Goal: Task Accomplishment & Management: Complete application form

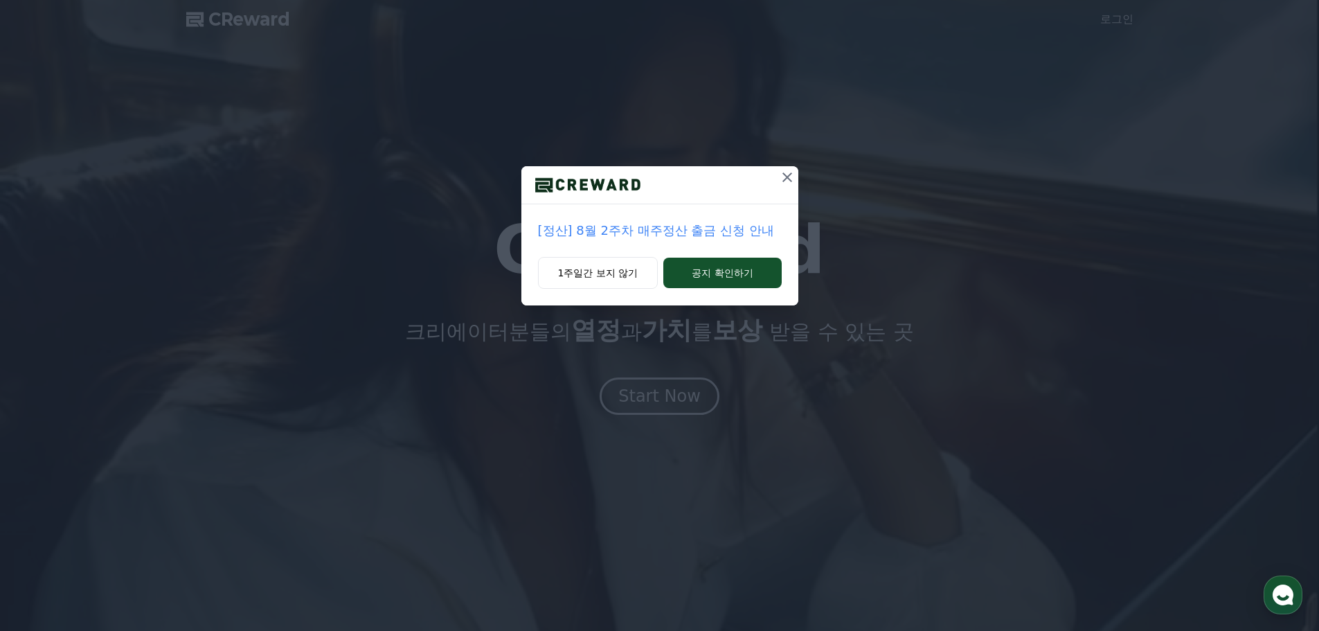
click at [790, 178] on icon at bounding box center [787, 177] width 17 height 17
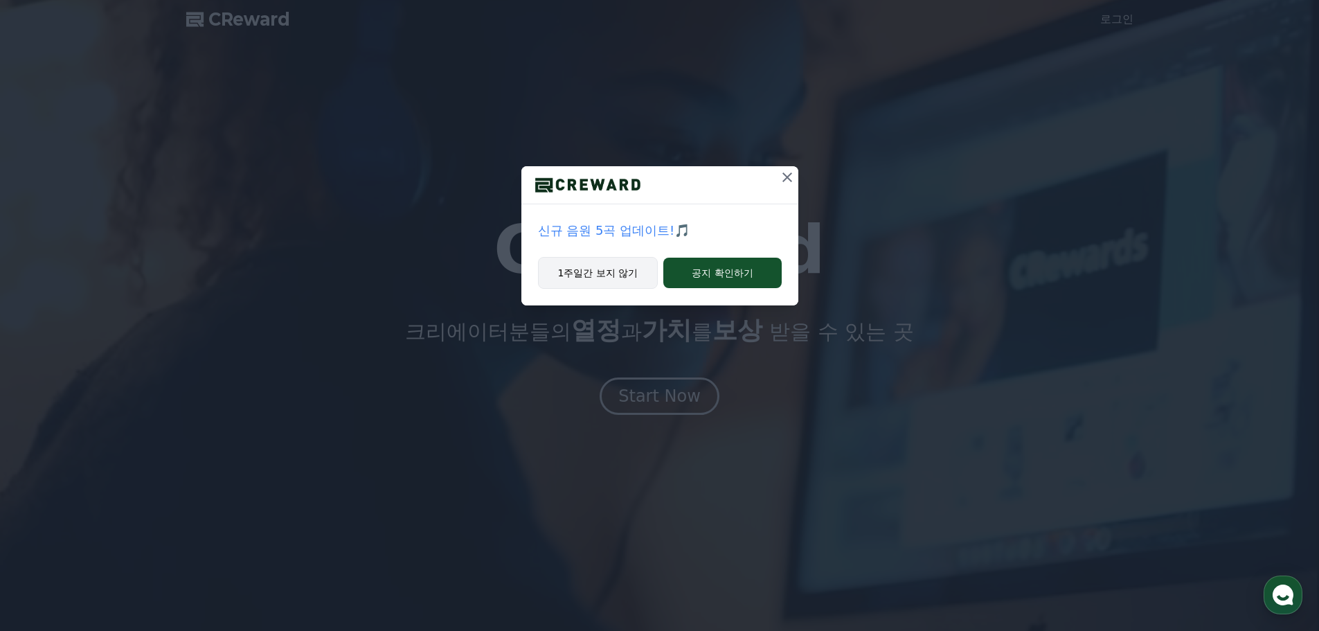
click at [620, 261] on button "1주일간 보지 않기" at bounding box center [598, 273] width 120 height 32
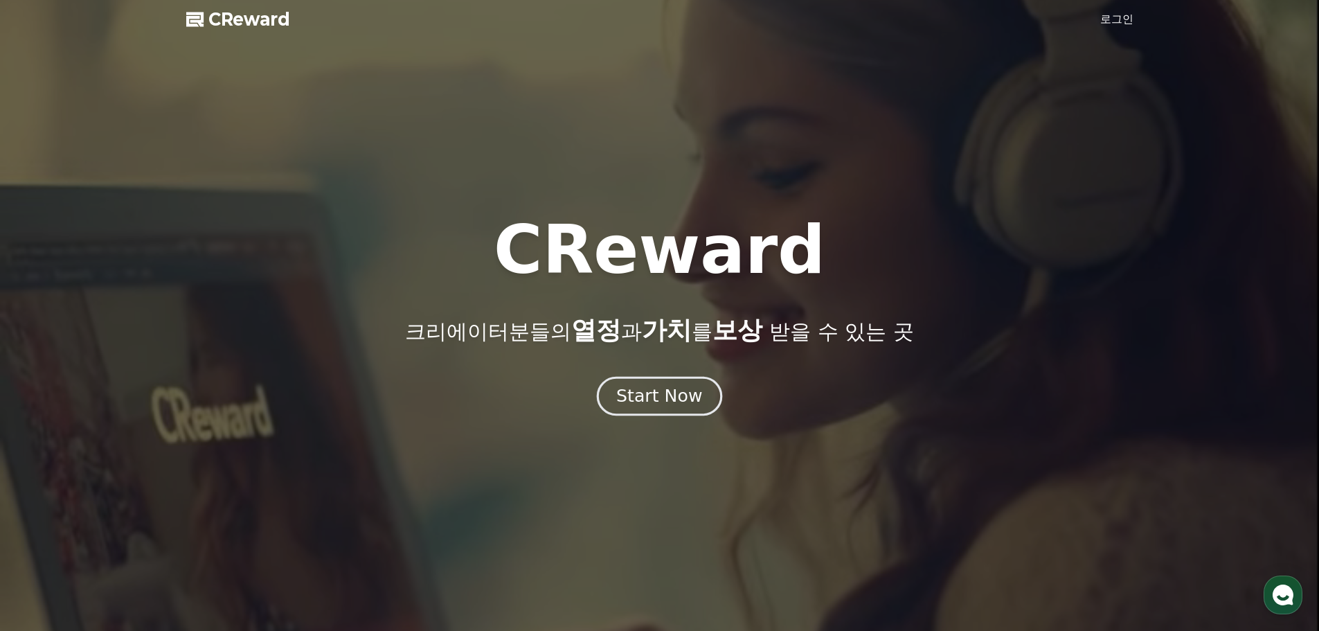
click at [651, 395] on div "Start Now" at bounding box center [659, 396] width 86 height 24
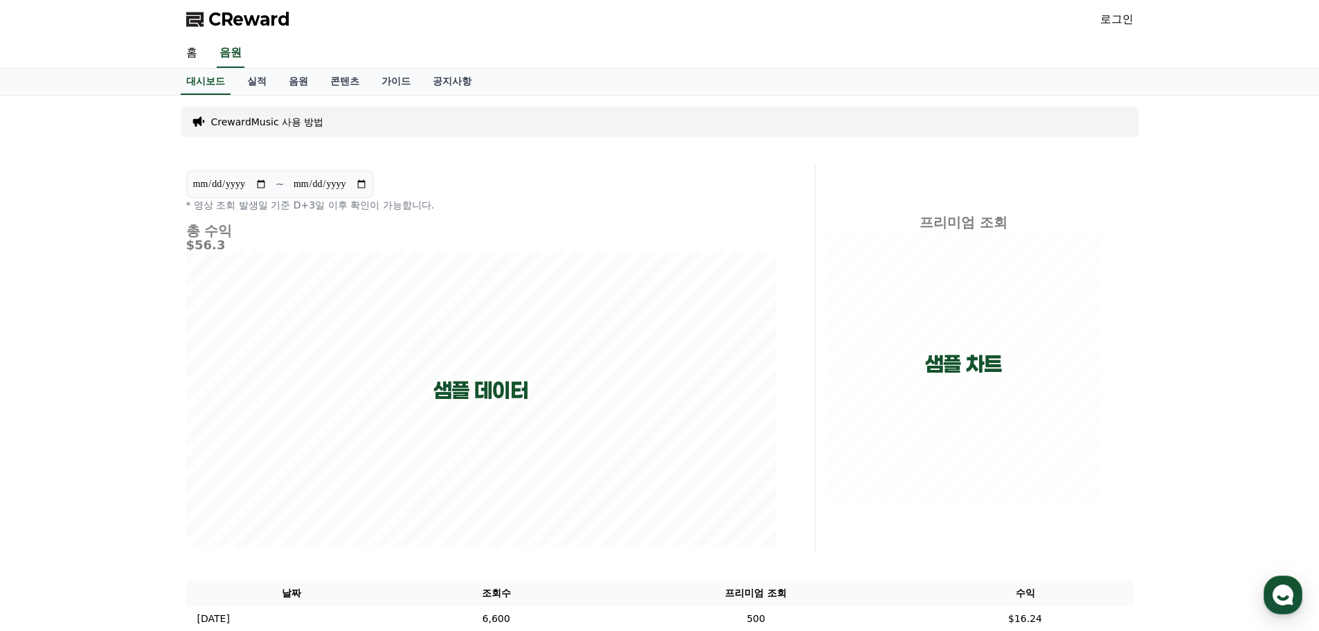
click at [1111, 15] on link "로그인" at bounding box center [1116, 19] width 33 height 17
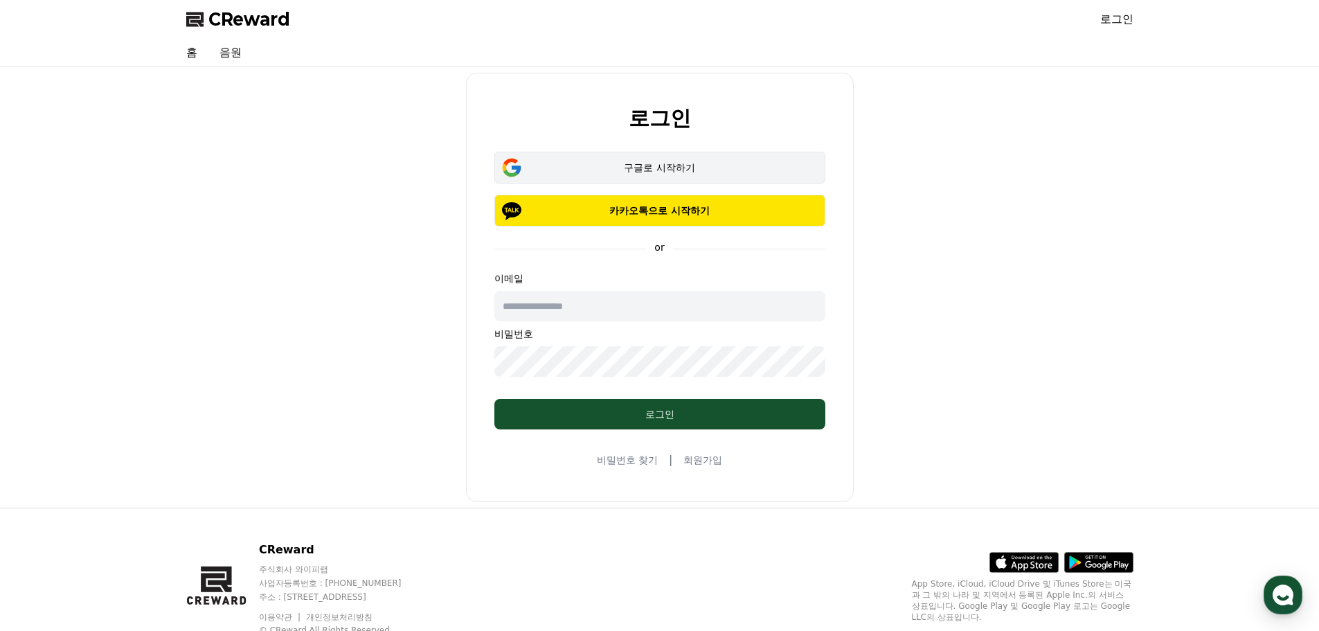
click at [627, 167] on div "구글로 시작하기" at bounding box center [659, 168] width 291 height 14
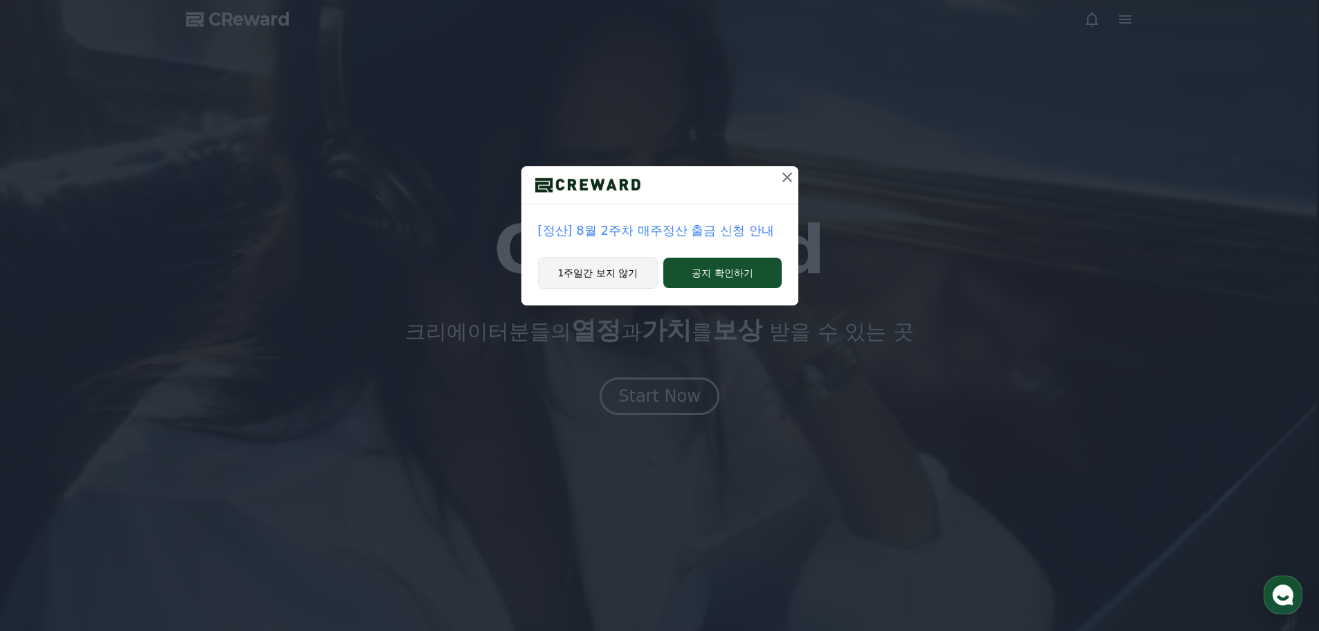
click at [597, 279] on button "1주일간 보지 않기" at bounding box center [598, 273] width 120 height 32
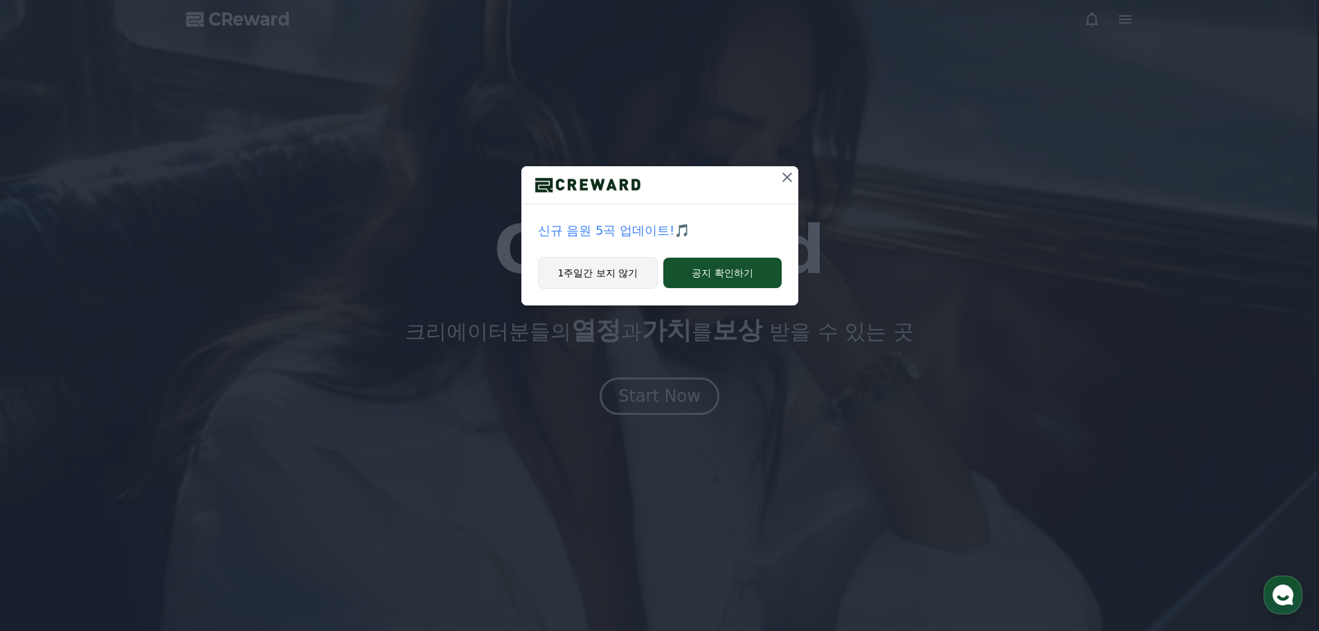
click at [597, 279] on button "1주일간 보지 않기" at bounding box center [598, 273] width 120 height 32
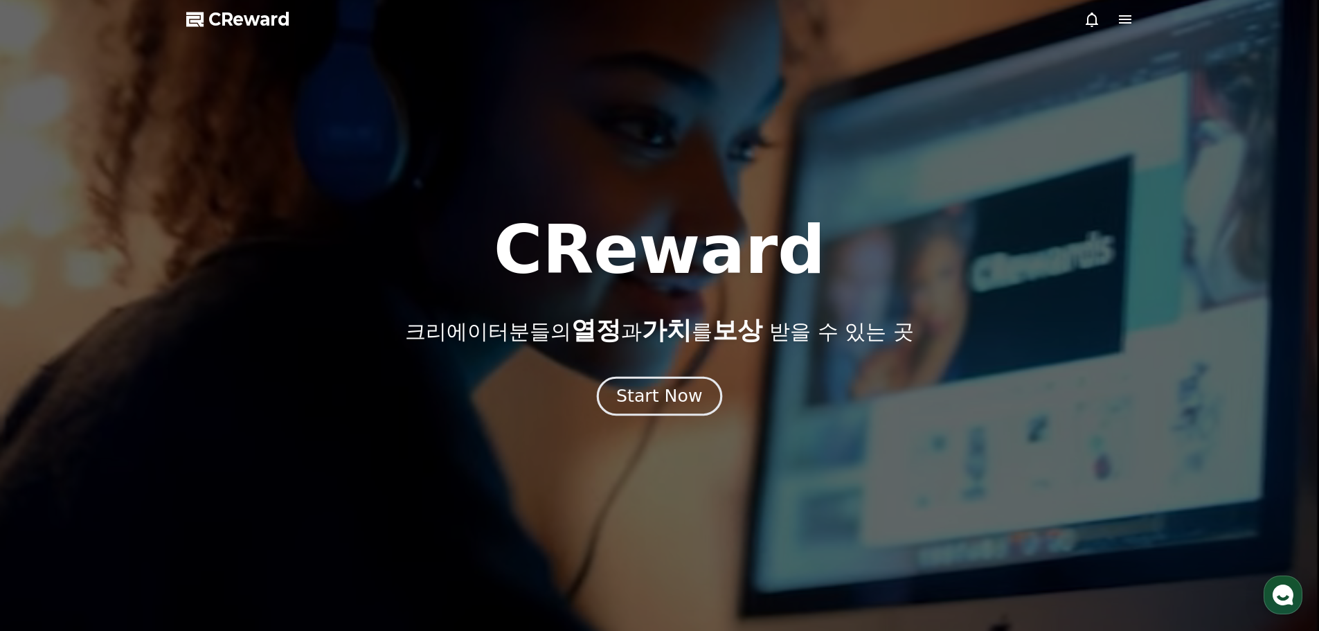
click at [667, 405] on div "Start Now" at bounding box center [659, 396] width 86 height 24
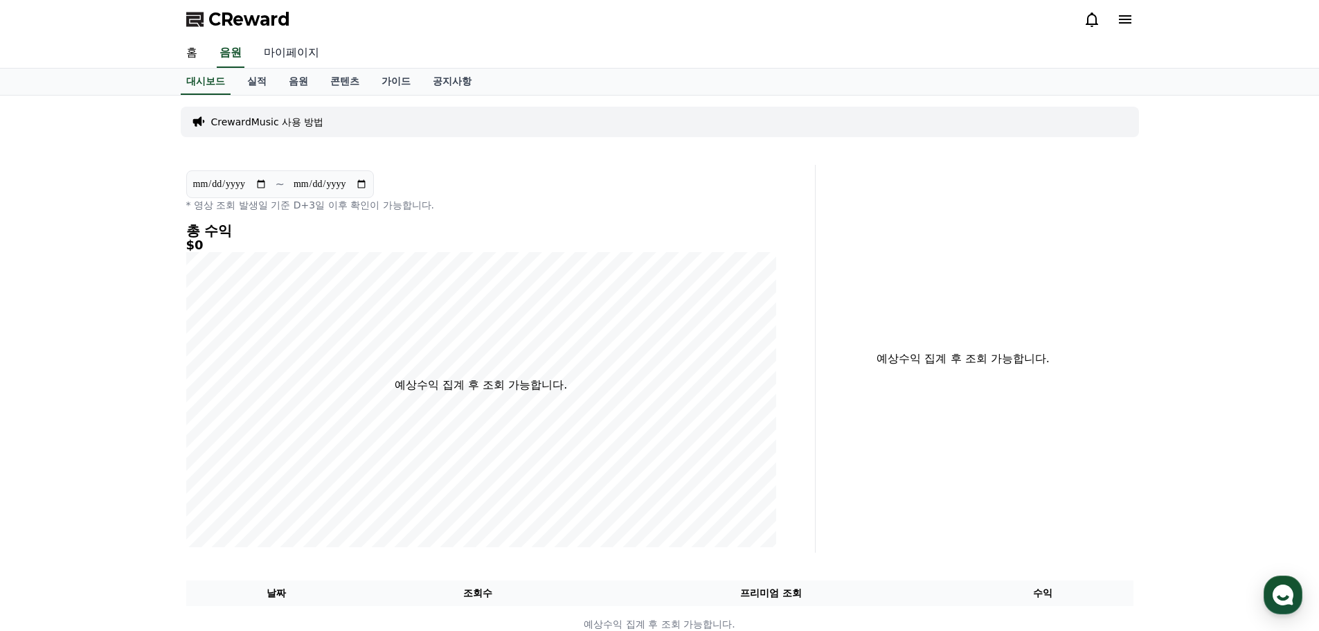
click at [280, 54] on link "마이페이지" at bounding box center [292, 53] width 78 height 29
select select "**********"
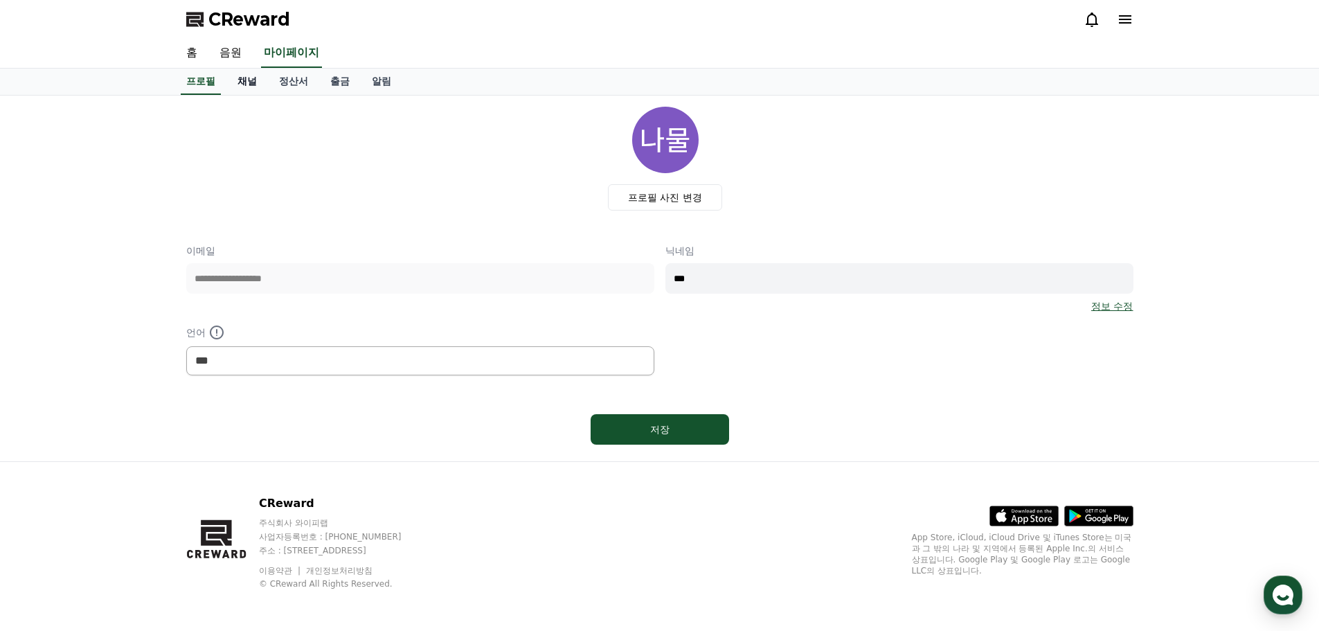
click at [246, 84] on link "채널" at bounding box center [247, 82] width 42 height 26
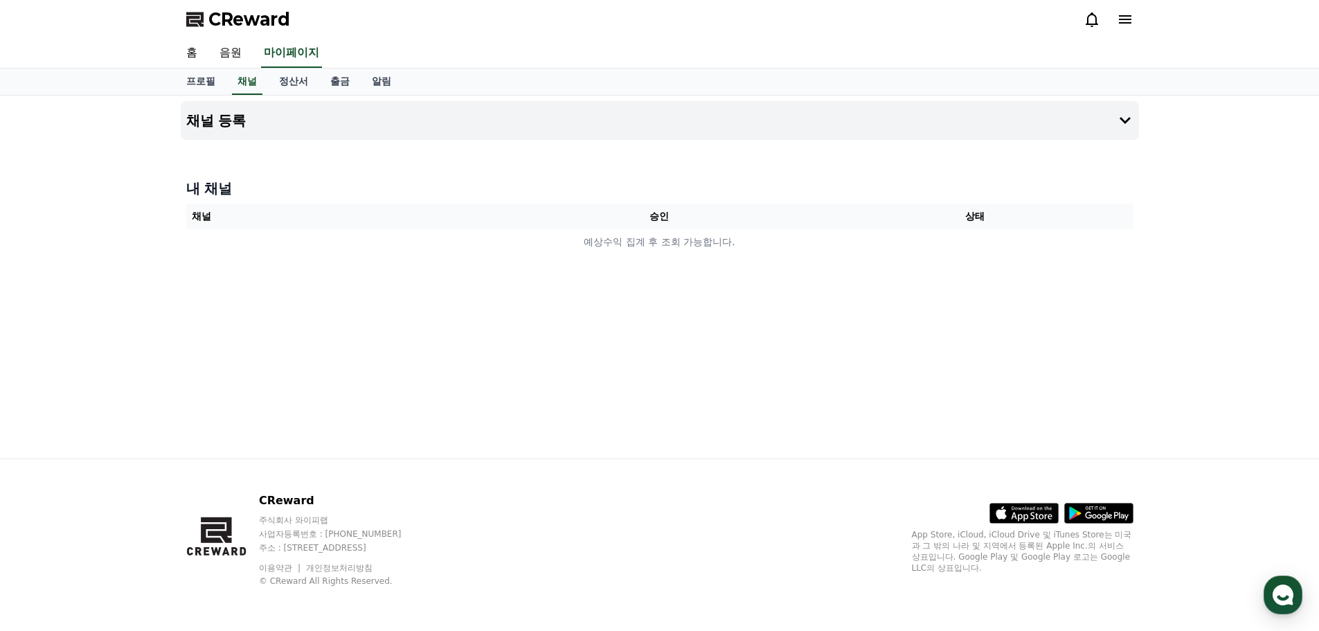
click at [713, 143] on div at bounding box center [660, 145] width 958 height 11
click at [685, 127] on button "채널 등록" at bounding box center [660, 120] width 958 height 39
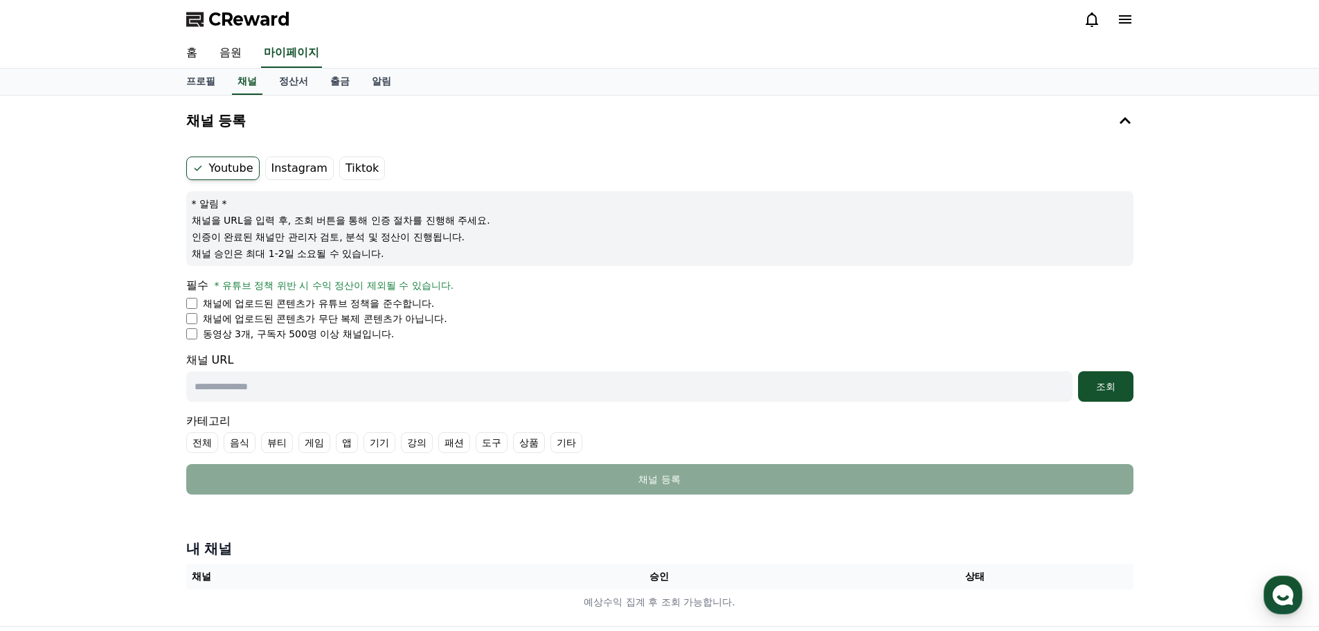
scroll to position [69, 0]
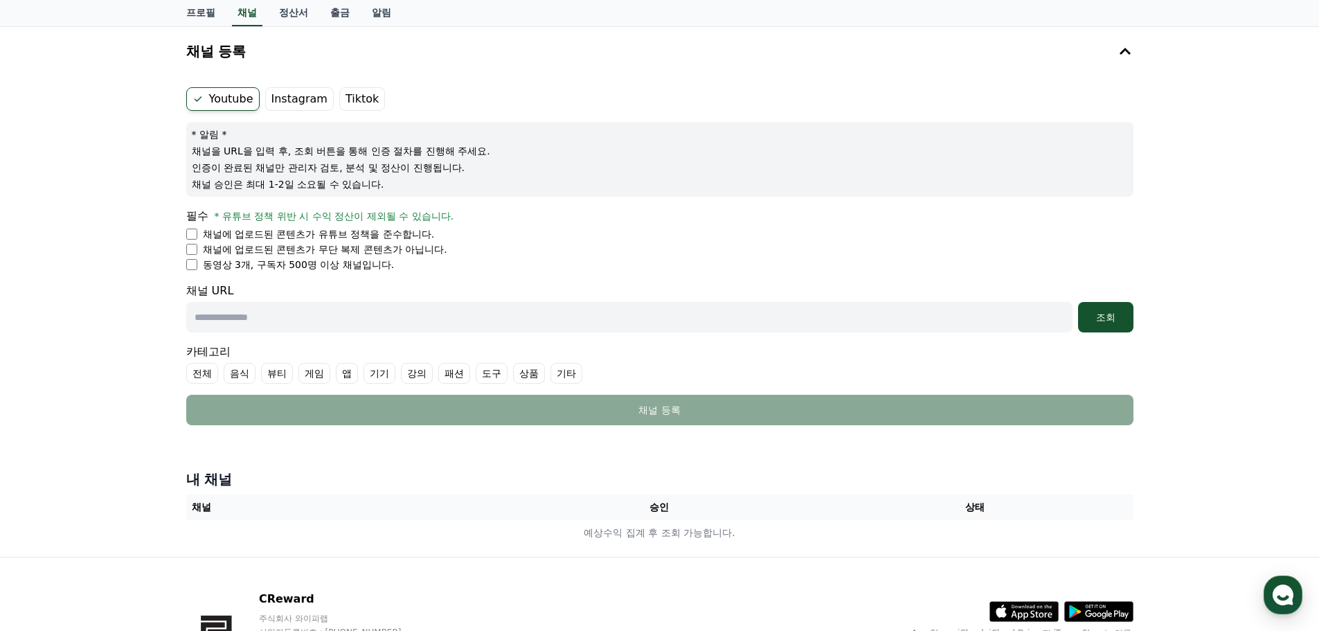
click at [493, 314] on input "text" at bounding box center [629, 317] width 886 height 30
paste input "**********"
type input "**********"
click at [1128, 317] on button "조회" at bounding box center [1105, 317] width 55 height 30
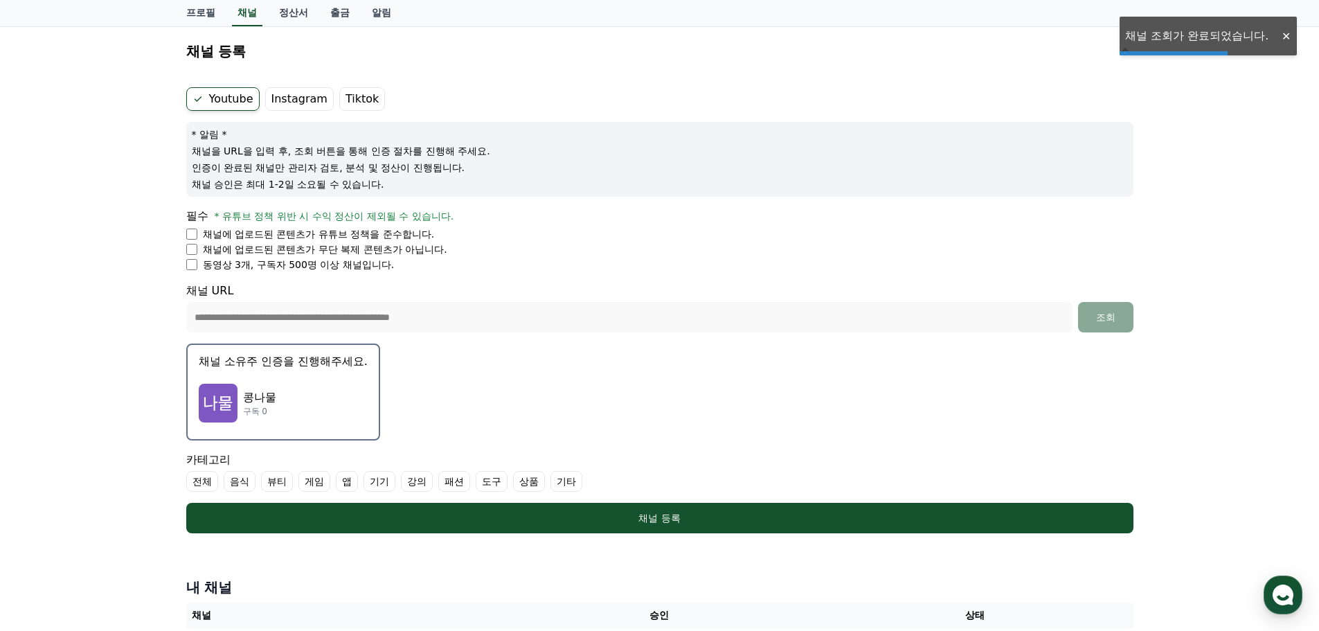
click at [279, 407] on div "콩나물 구독 0" at bounding box center [283, 402] width 169 height 55
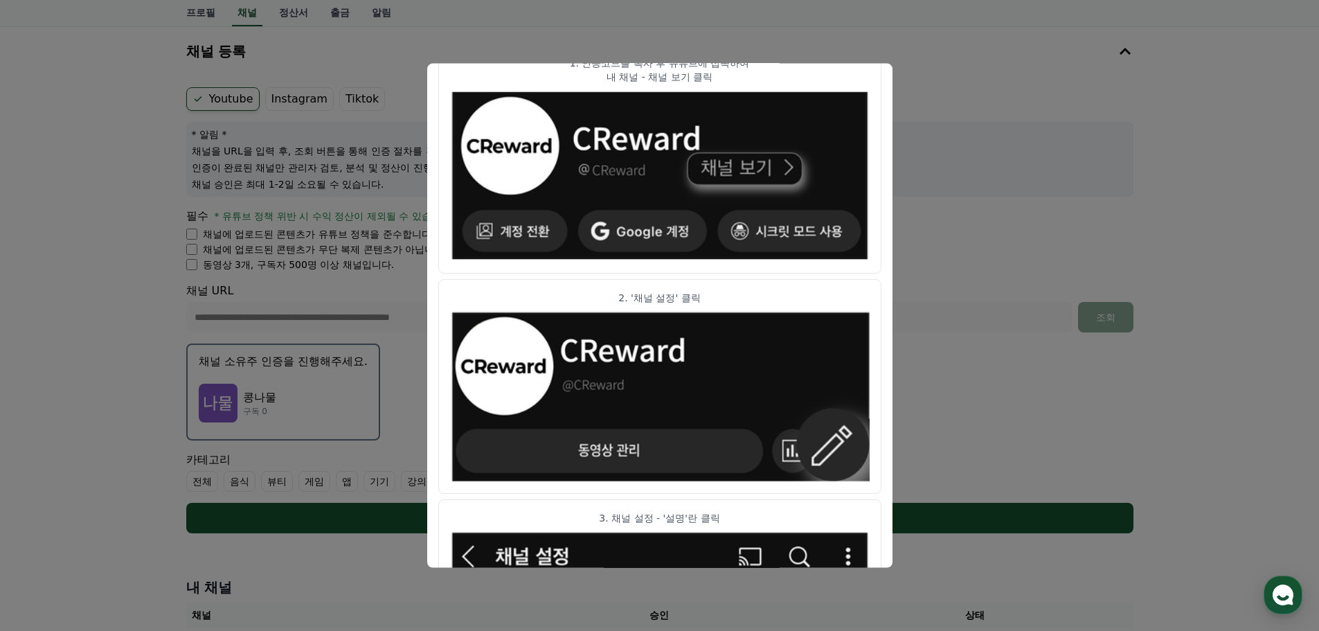
scroll to position [0, 0]
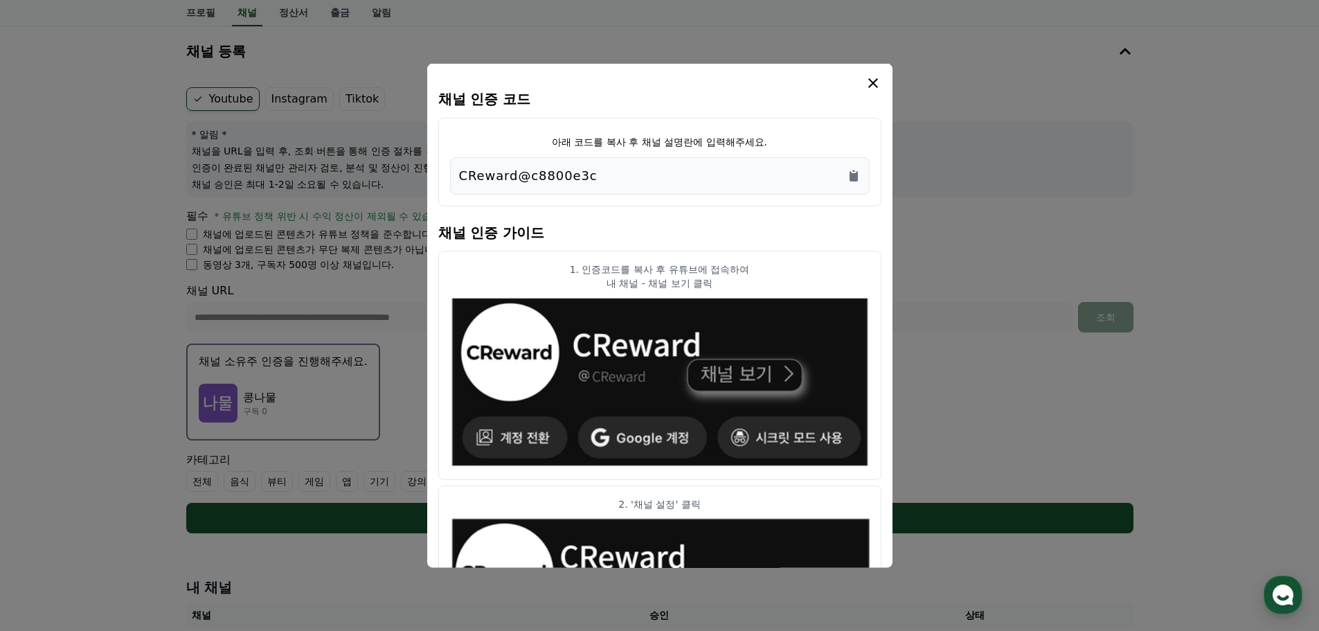
drag, startPoint x: 597, startPoint y: 177, endPoint x: 447, endPoint y: 179, distance: 149.5
click at [447, 179] on div "아래 코드를 복사 후 채널 설명란에 입력해주세요. CReward@c8800e3c" at bounding box center [659, 161] width 443 height 89
click at [717, 200] on div "아래 코드를 복사 후 채널 설명란에 입력해주세요. CReward@c8800e3c" at bounding box center [659, 161] width 443 height 89
click at [855, 177] on icon "Copy to clipboard" at bounding box center [853, 175] width 8 height 10
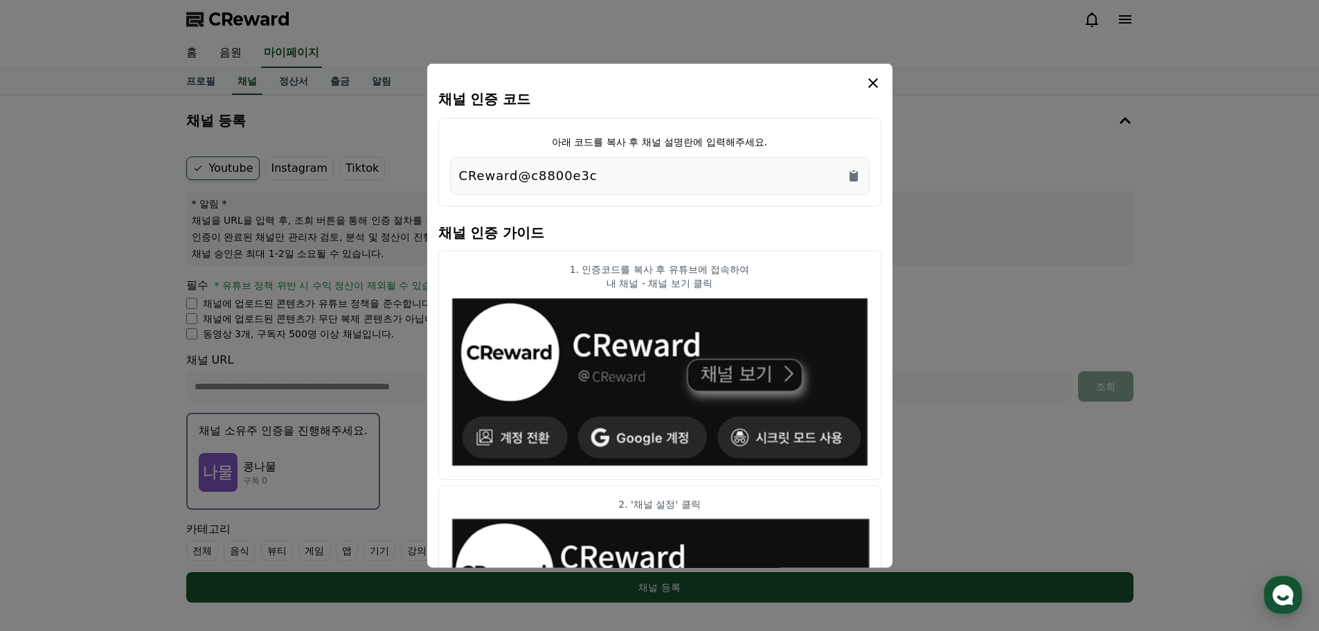
click at [874, 87] on icon "modal" at bounding box center [873, 82] width 17 height 17
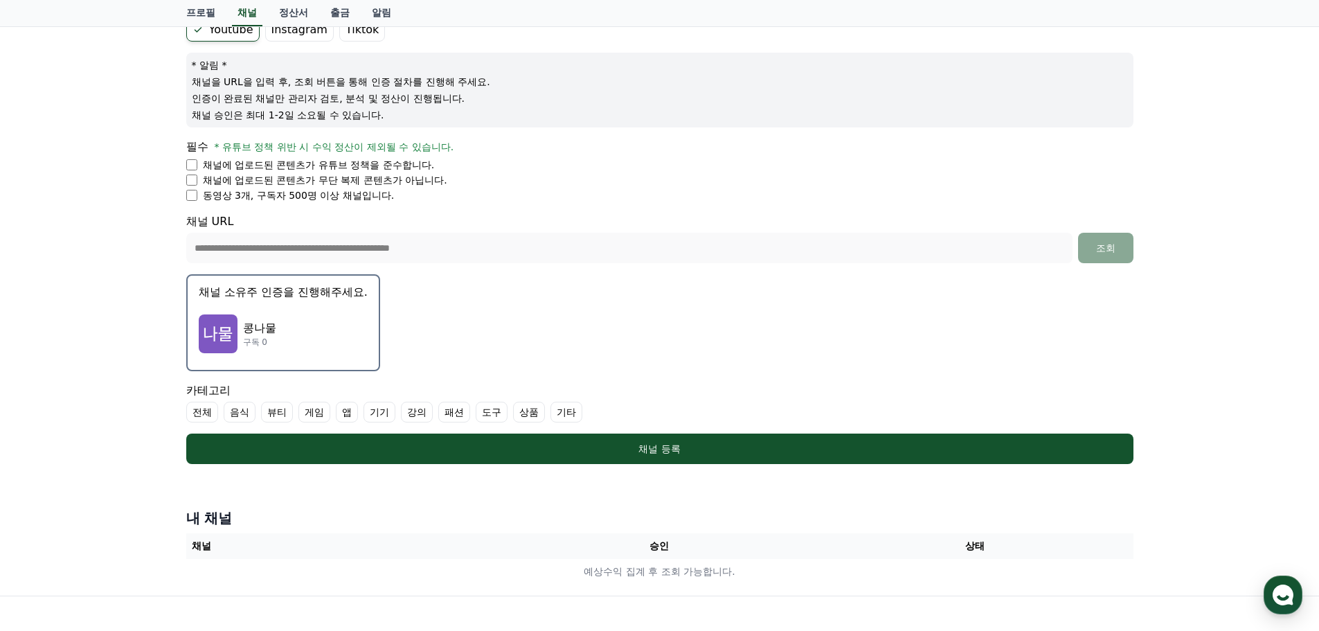
scroll to position [276, 0]
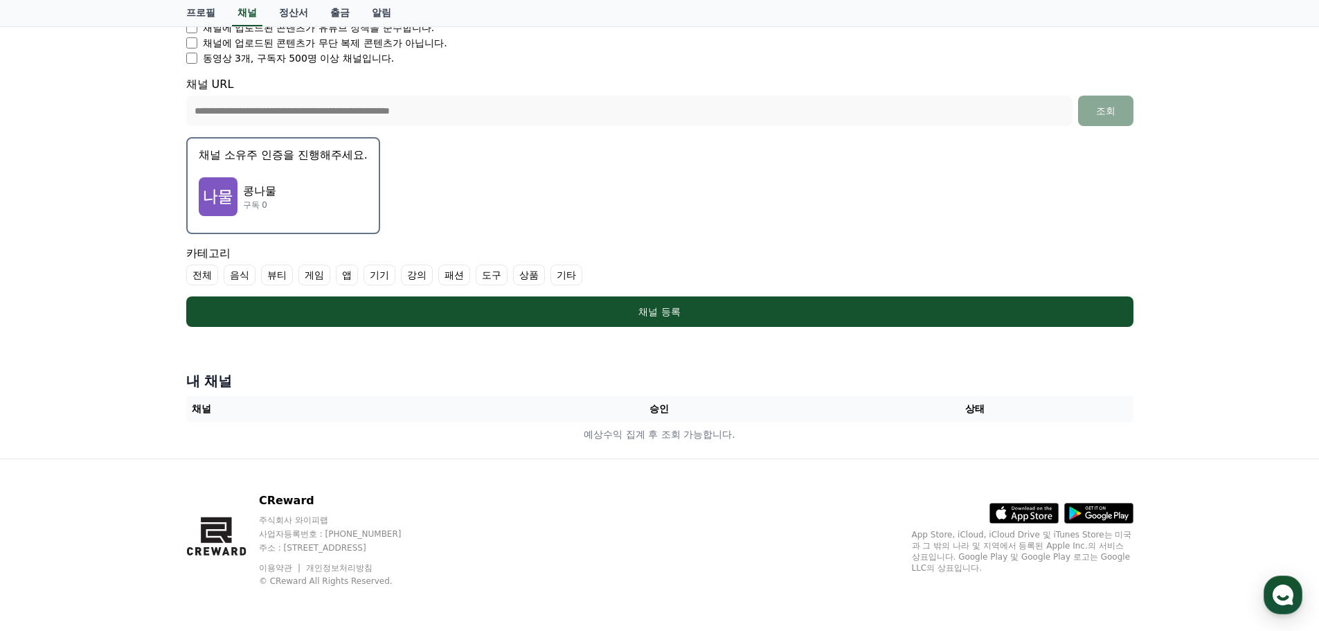
click at [352, 208] on div "콩나물 구독 0" at bounding box center [283, 196] width 169 height 55
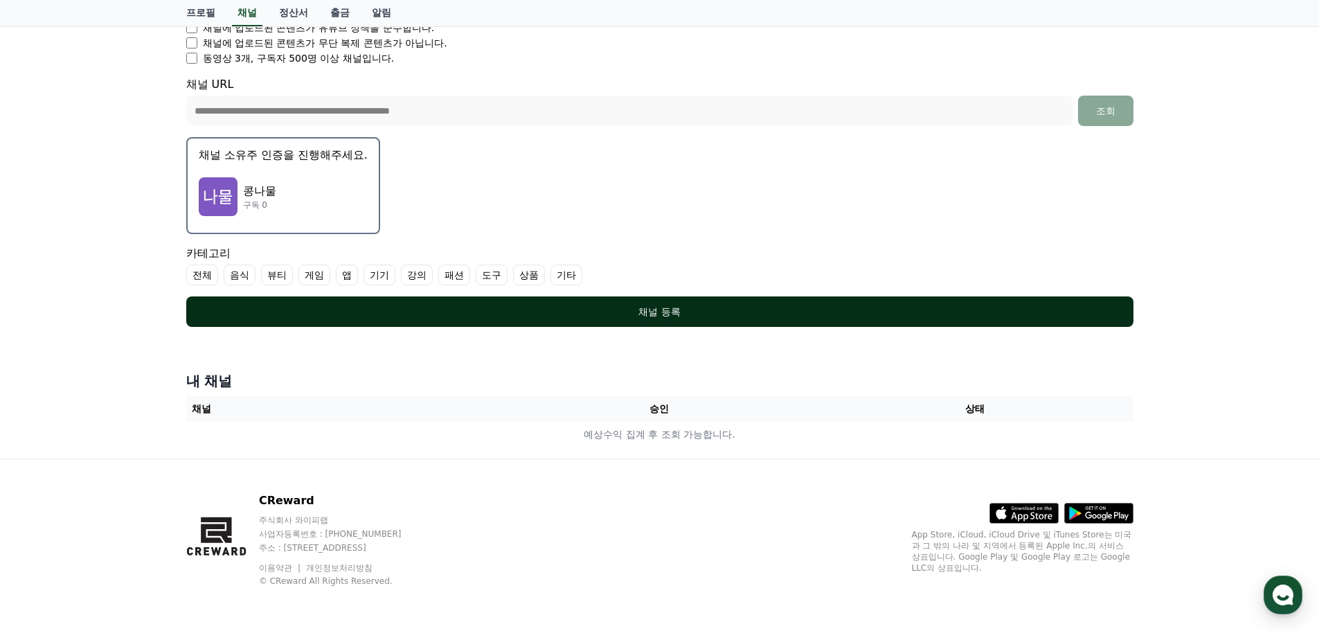
click at [419, 323] on button "채널 등록" at bounding box center [659, 311] width 947 height 30
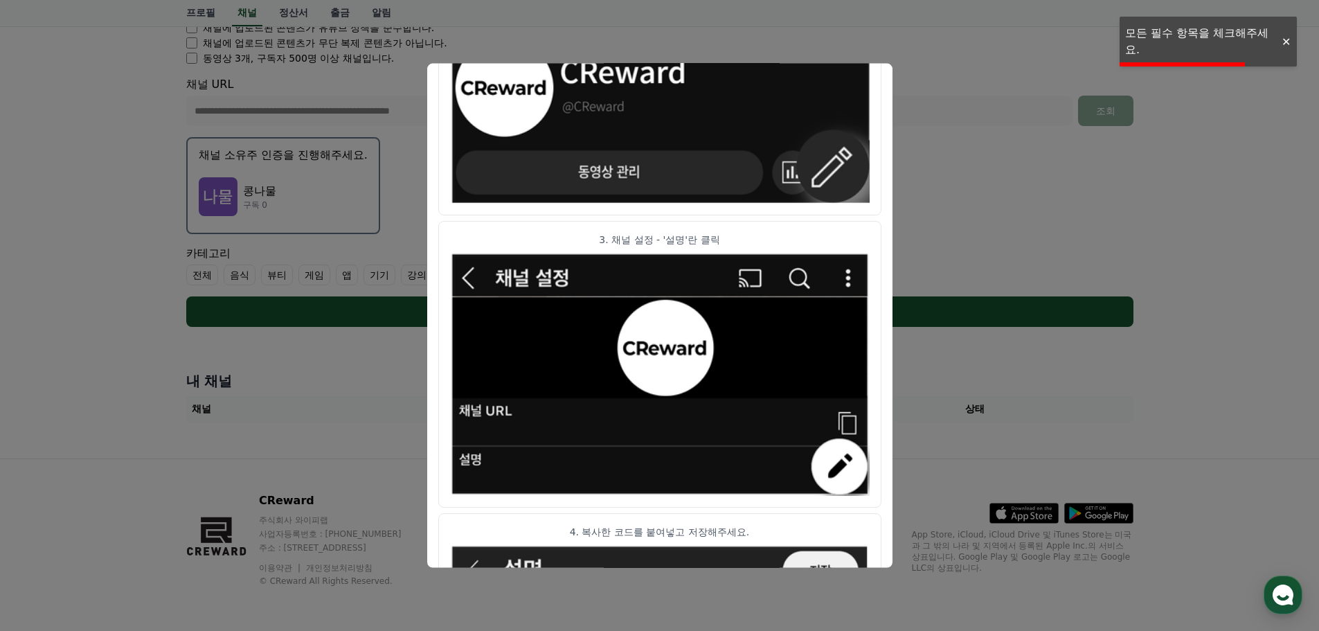
scroll to position [690, 0]
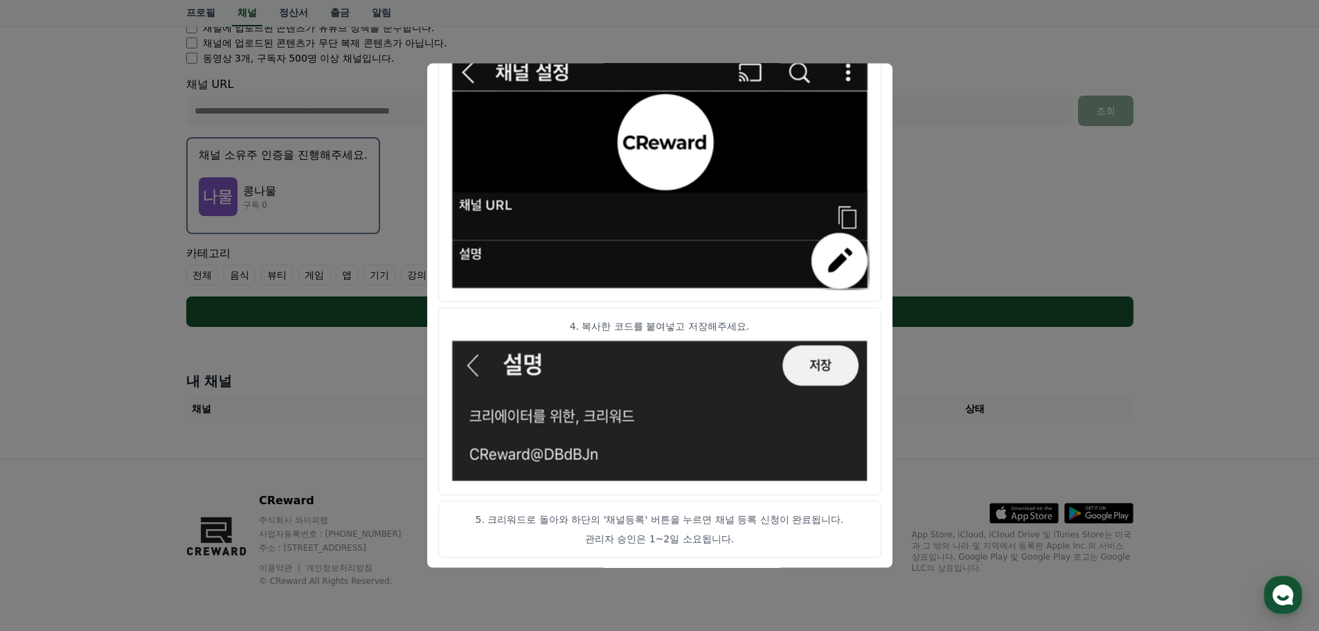
click at [917, 298] on button "close modal" at bounding box center [659, 315] width 1319 height 631
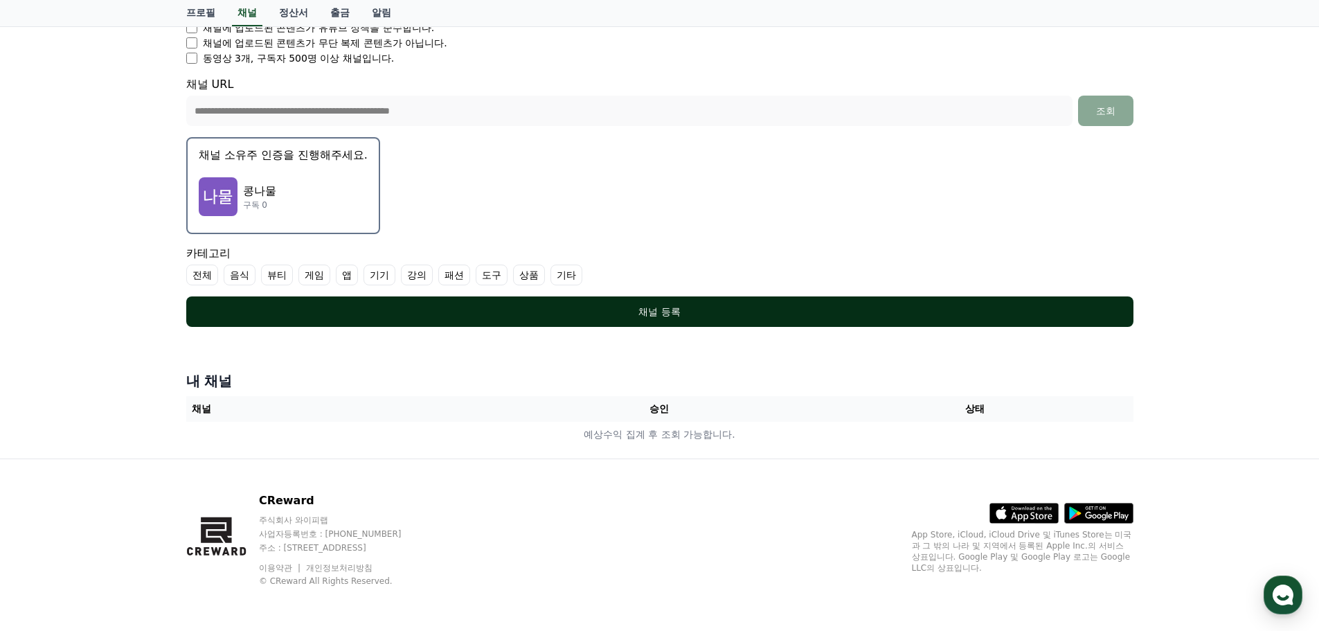
click at [908, 312] on div "채널 등록" at bounding box center [660, 312] width 892 height 14
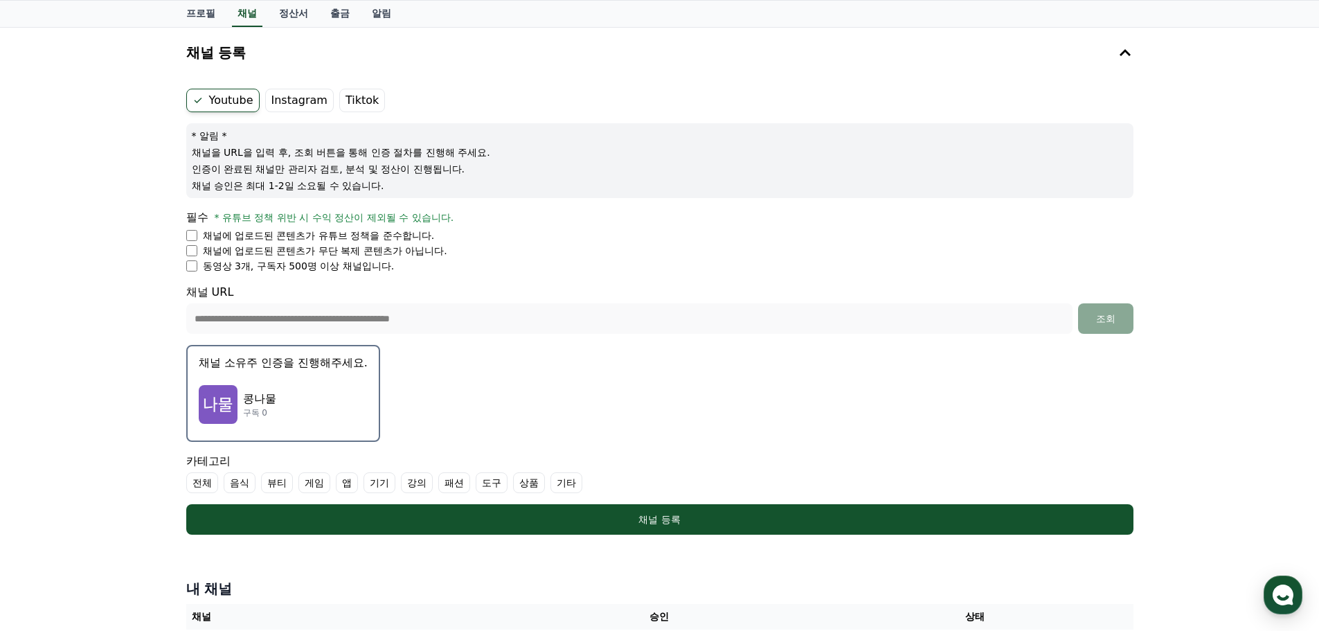
scroll to position [206, 0]
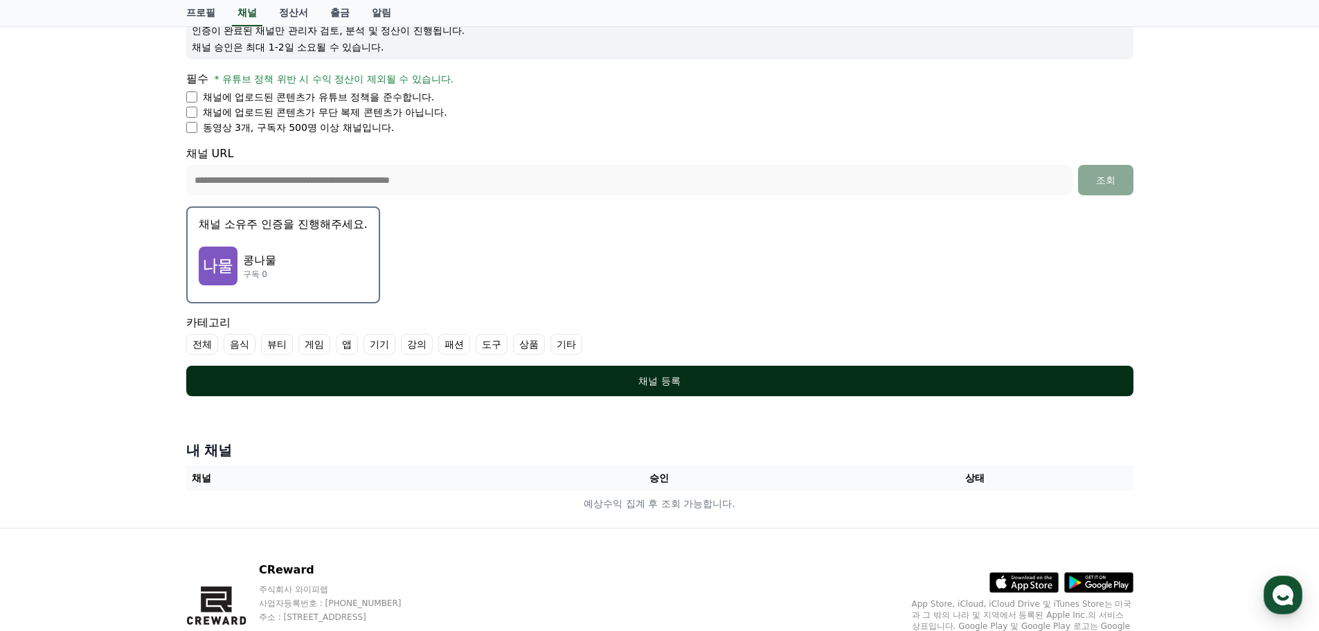
click at [479, 388] on button "채널 등록" at bounding box center [659, 381] width 947 height 30
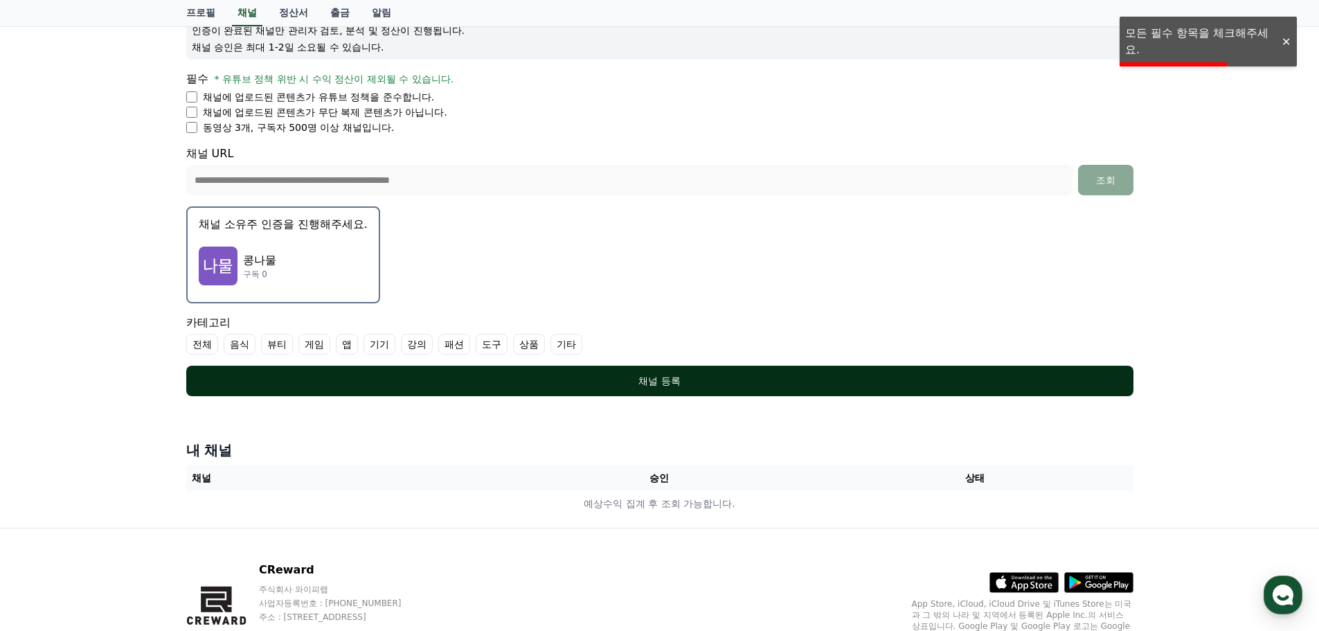
click at [412, 384] on div "채널 등록" at bounding box center [660, 381] width 892 height 14
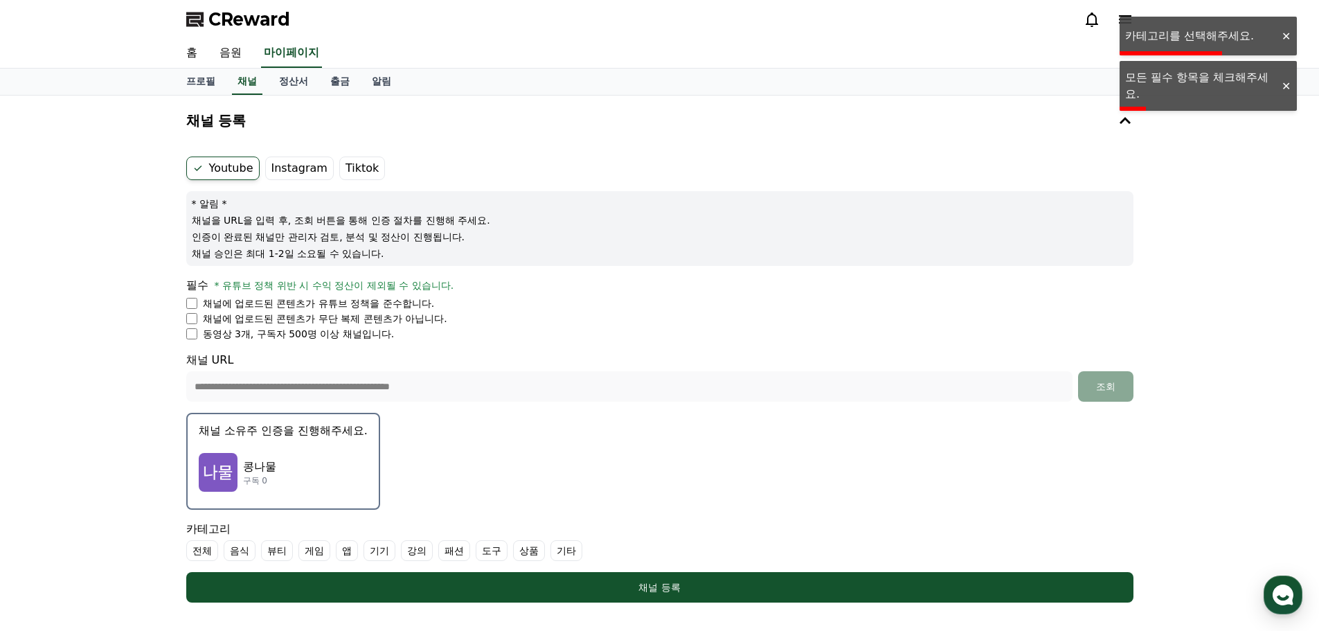
scroll to position [276, 0]
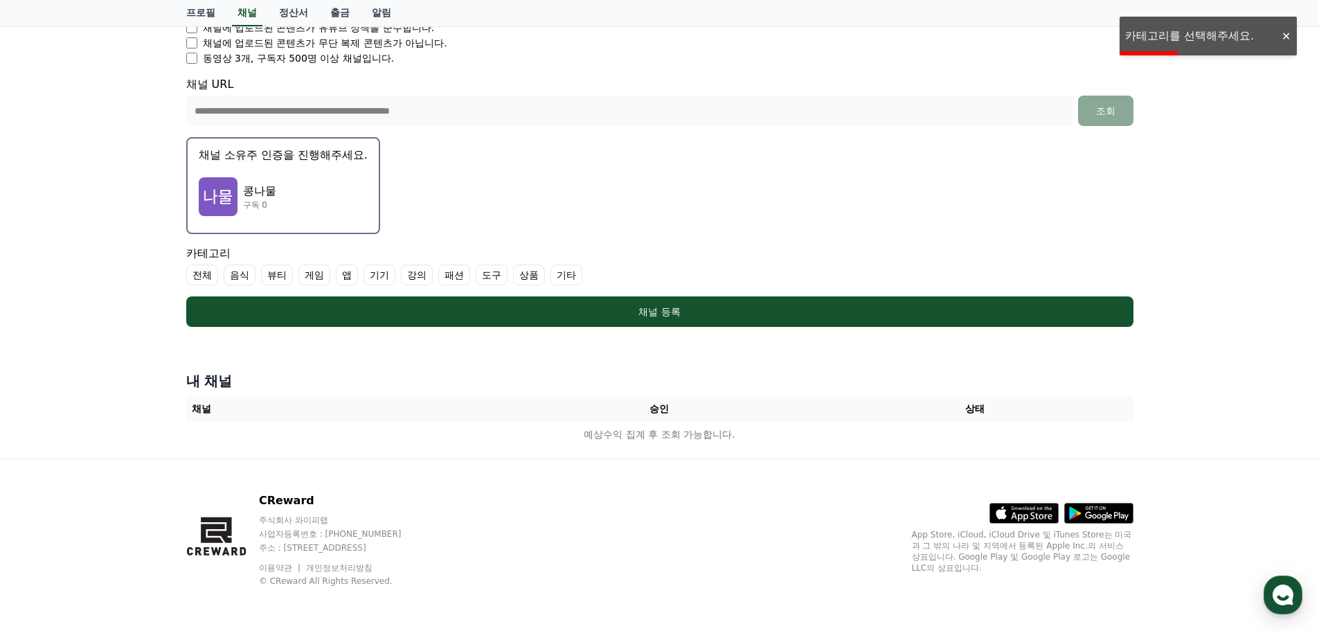
click at [239, 276] on label "음식" at bounding box center [240, 274] width 32 height 21
click at [273, 277] on ul "전체 음식 뷰티 게임 앱 기기 강의 패션 도구 상품 기타" at bounding box center [659, 274] width 947 height 21
click at [286, 277] on label "뷰티" at bounding box center [294, 274] width 32 height 21
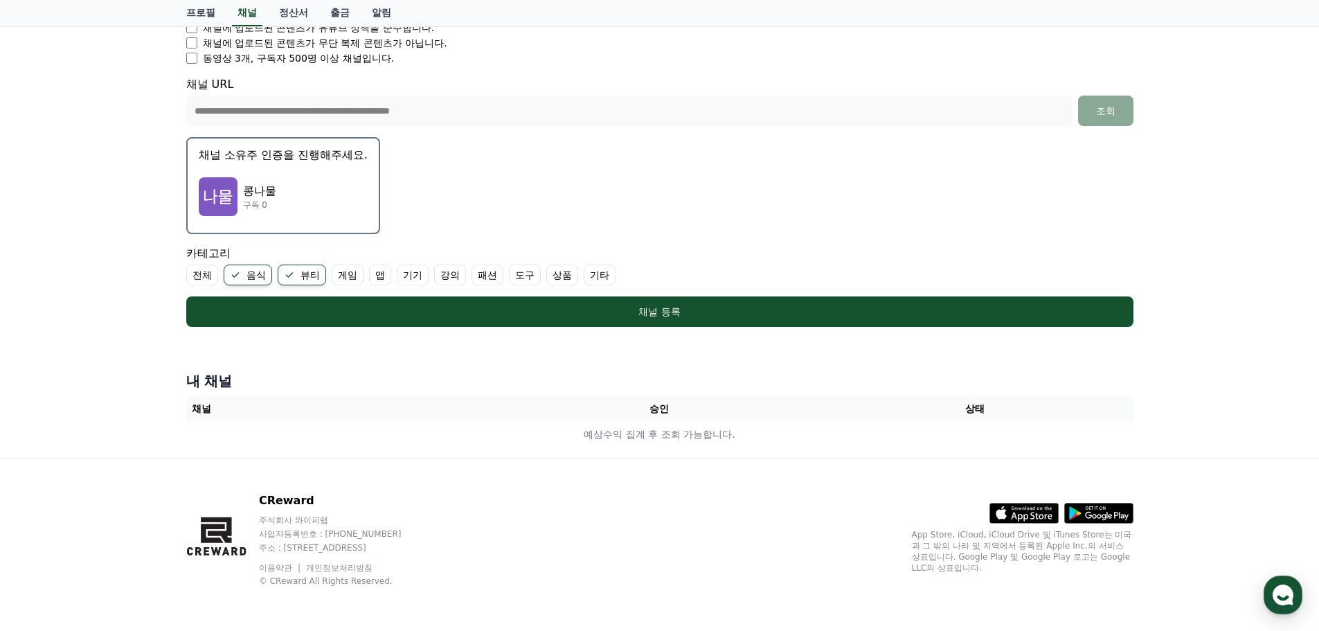
click at [487, 276] on label "패션" at bounding box center [487, 274] width 32 height 21
click at [536, 273] on label "도구" at bounding box center [541, 274] width 32 height 21
click at [593, 278] on label "상품" at bounding box center [595, 274] width 32 height 21
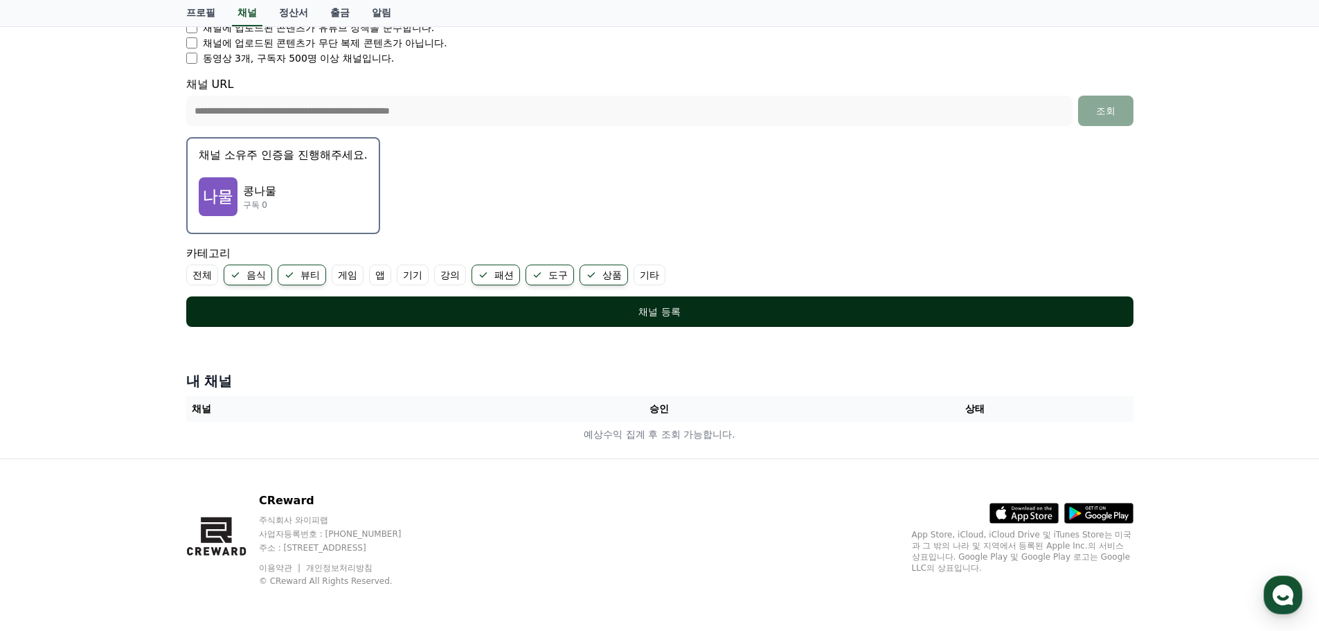
click at [606, 308] on div "채널 등록" at bounding box center [660, 312] width 892 height 14
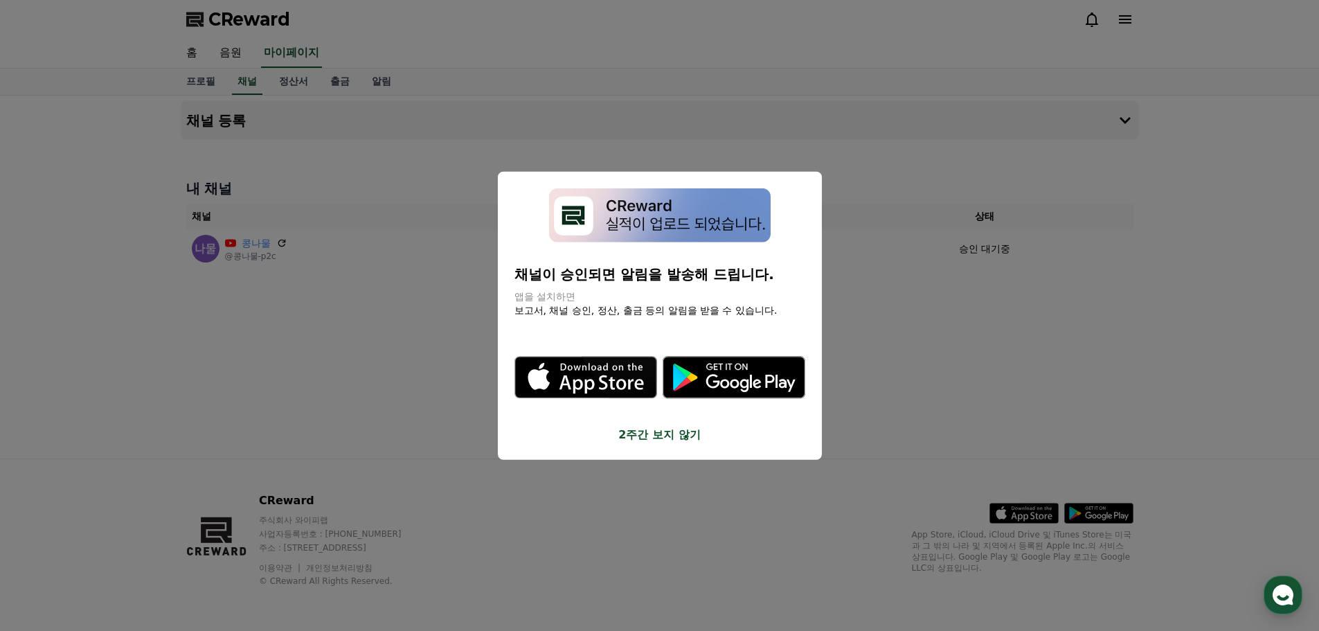
click at [910, 298] on button "close modal" at bounding box center [659, 315] width 1319 height 631
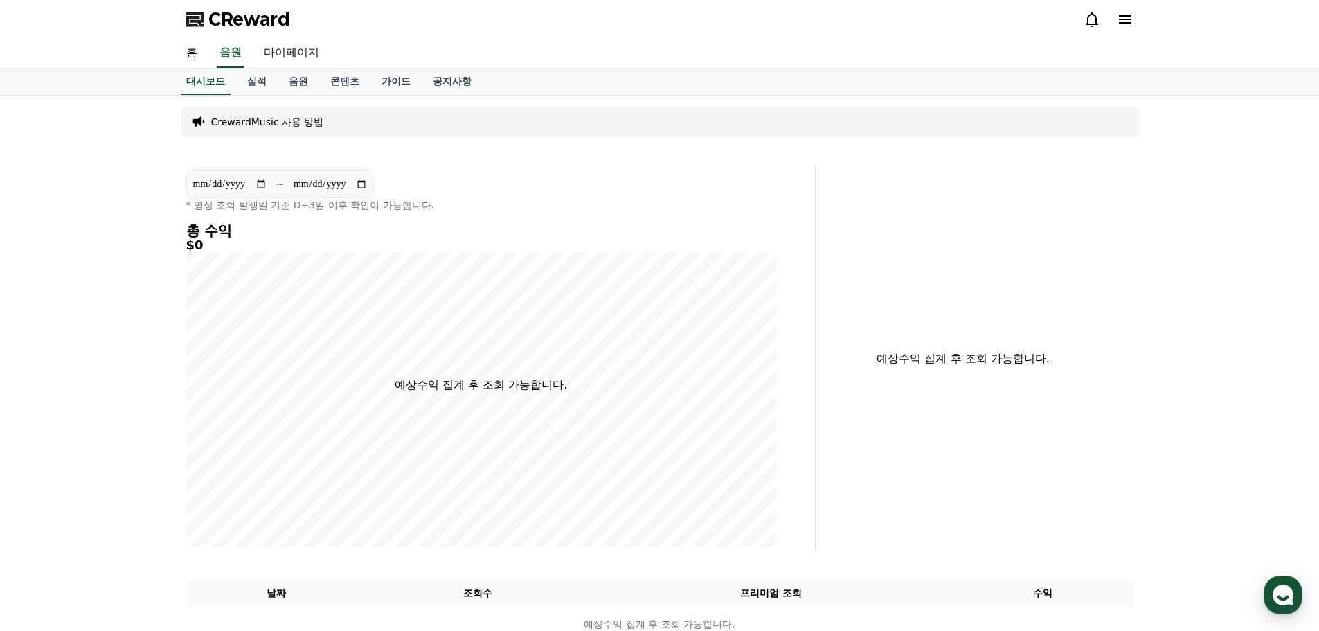
click at [282, 49] on link "마이페이지" at bounding box center [292, 53] width 78 height 29
select select "**********"
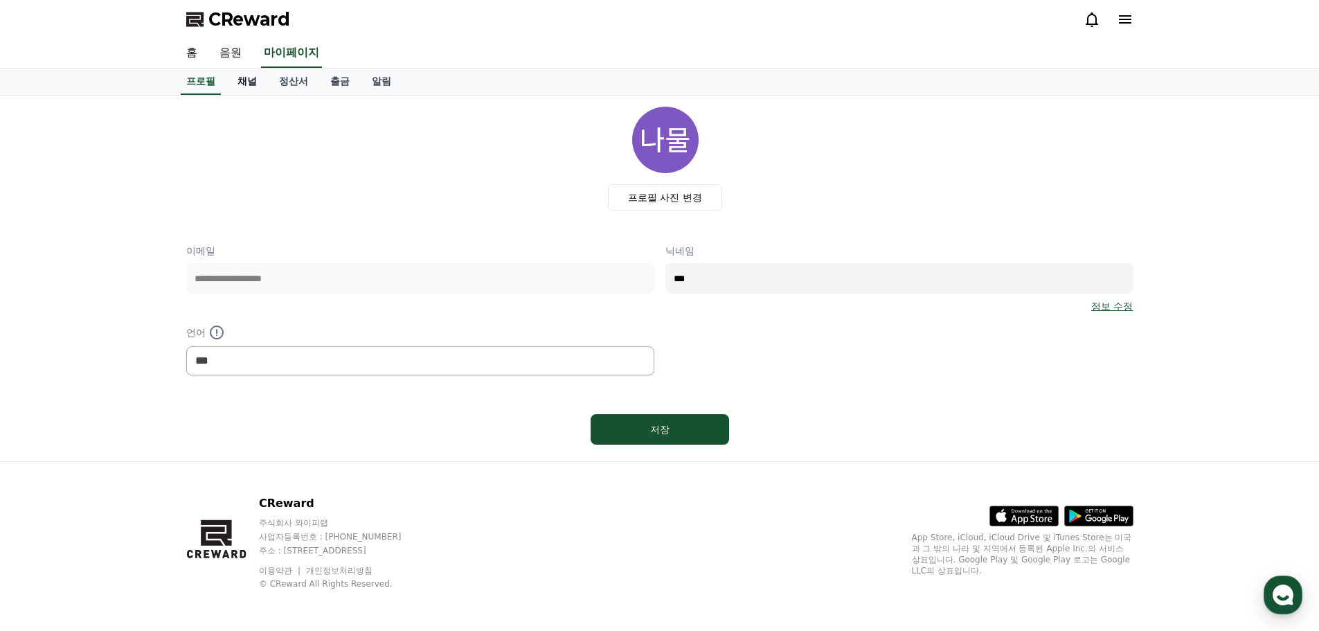
click at [262, 93] on link "채널" at bounding box center [247, 82] width 42 height 26
